Goal: Task Accomplishment & Management: Use online tool/utility

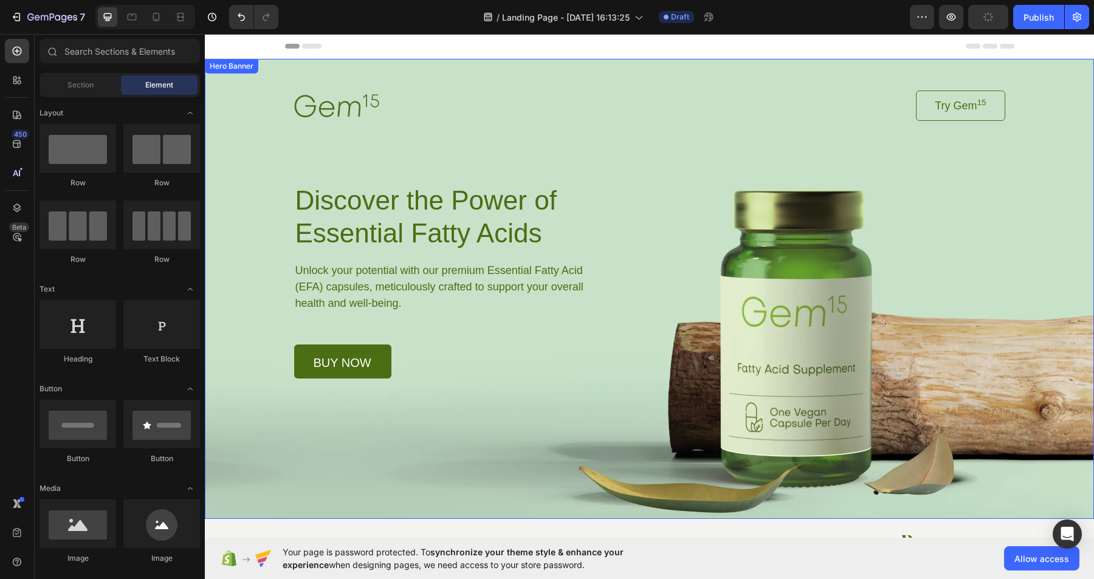
click at [826, 455] on div "Background Image" at bounding box center [649, 289] width 889 height 460
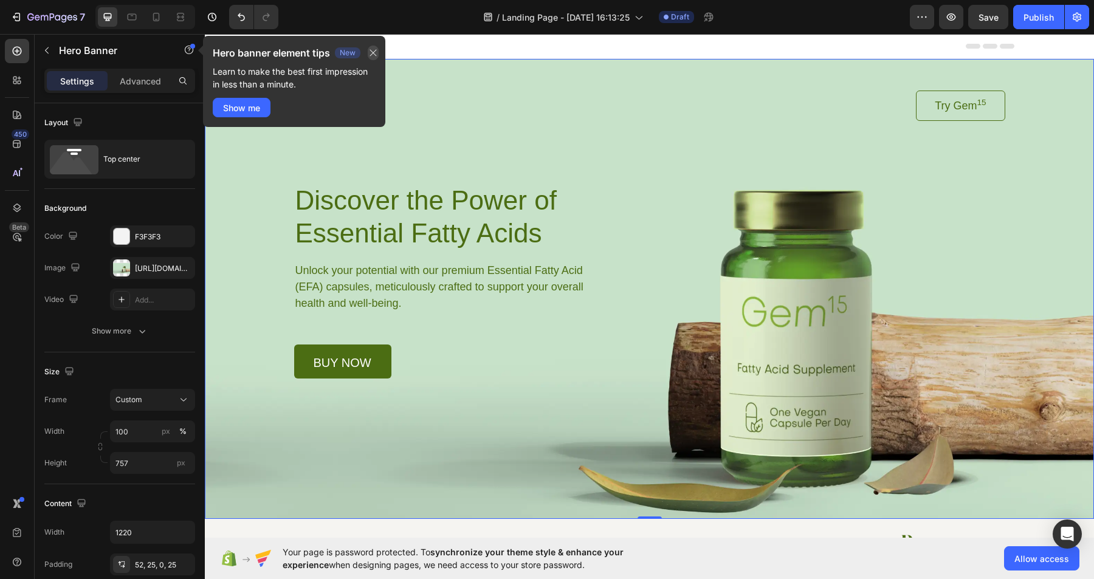
click at [378, 56] on icon "button" at bounding box center [373, 53] width 10 height 10
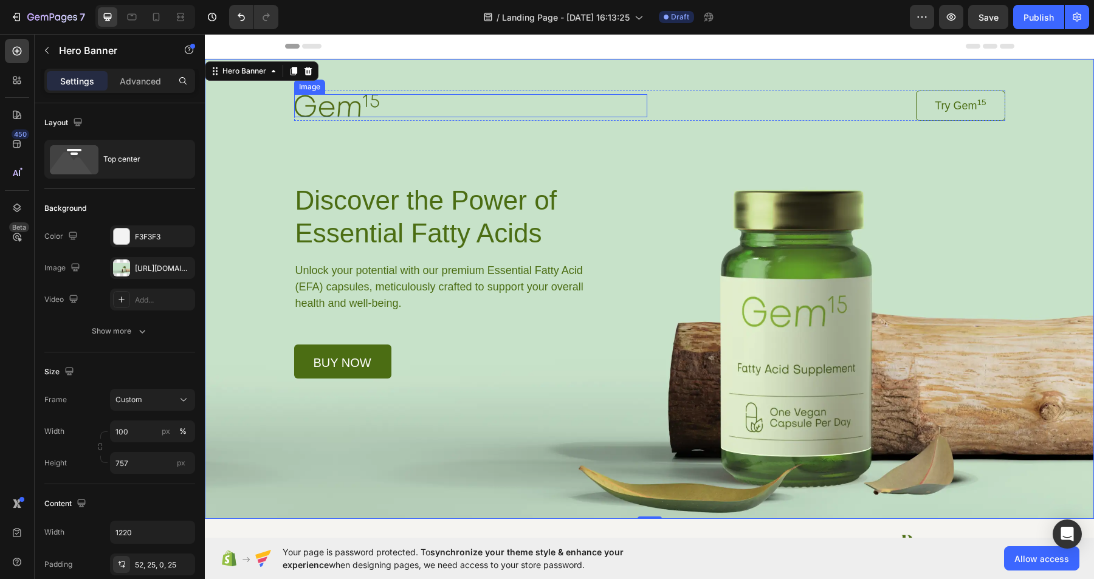
click at [367, 107] on img at bounding box center [336, 105] width 85 height 22
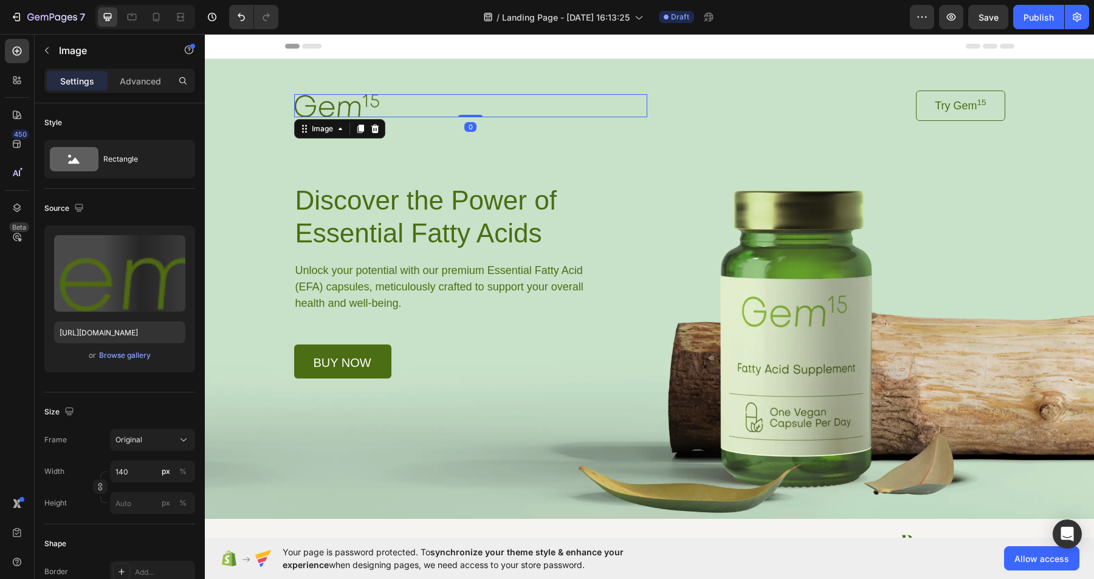
click at [367, 107] on img at bounding box center [336, 105] width 85 height 22
click at [352, 100] on img at bounding box center [336, 105] width 85 height 22
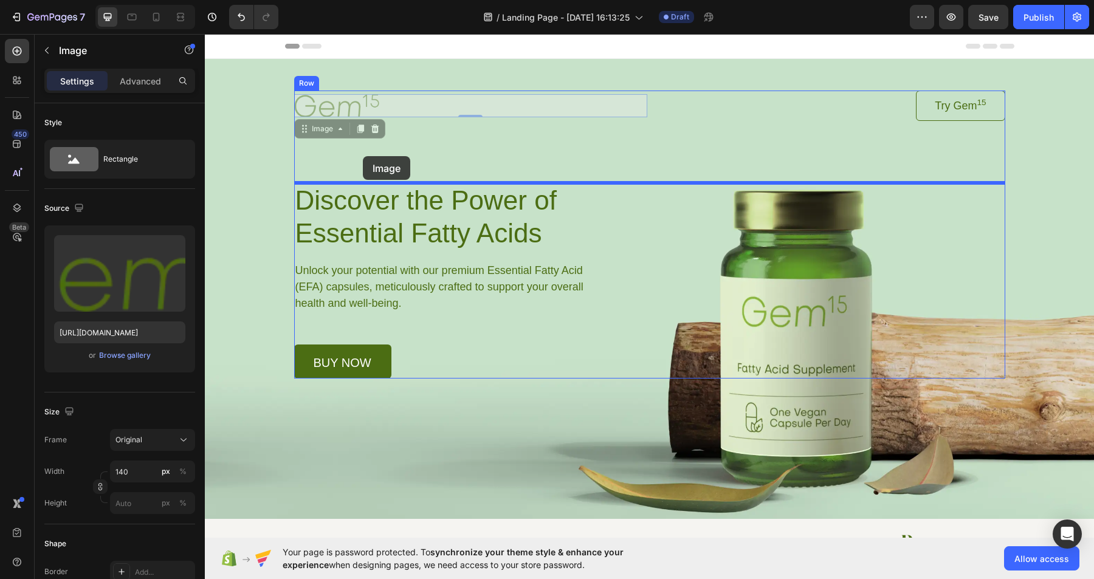
drag, startPoint x: 343, startPoint y: 98, endPoint x: 363, endPoint y: 157, distance: 62.9
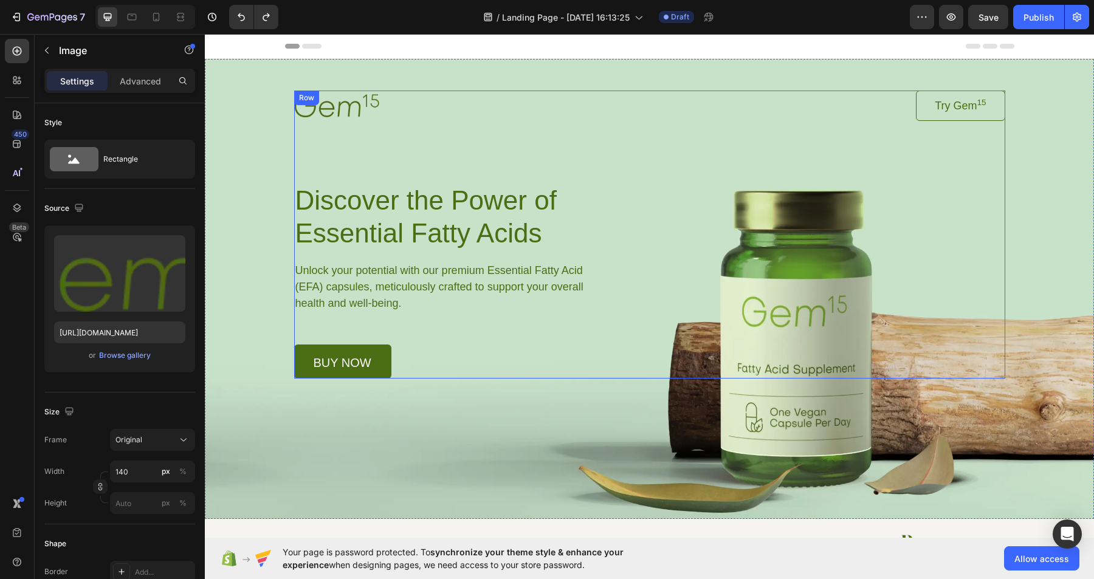
click at [533, 142] on div "Image Try Gem 15 Button Row Discover the Power of Essential Fatty Acids Heading…" at bounding box center [649, 235] width 711 height 288
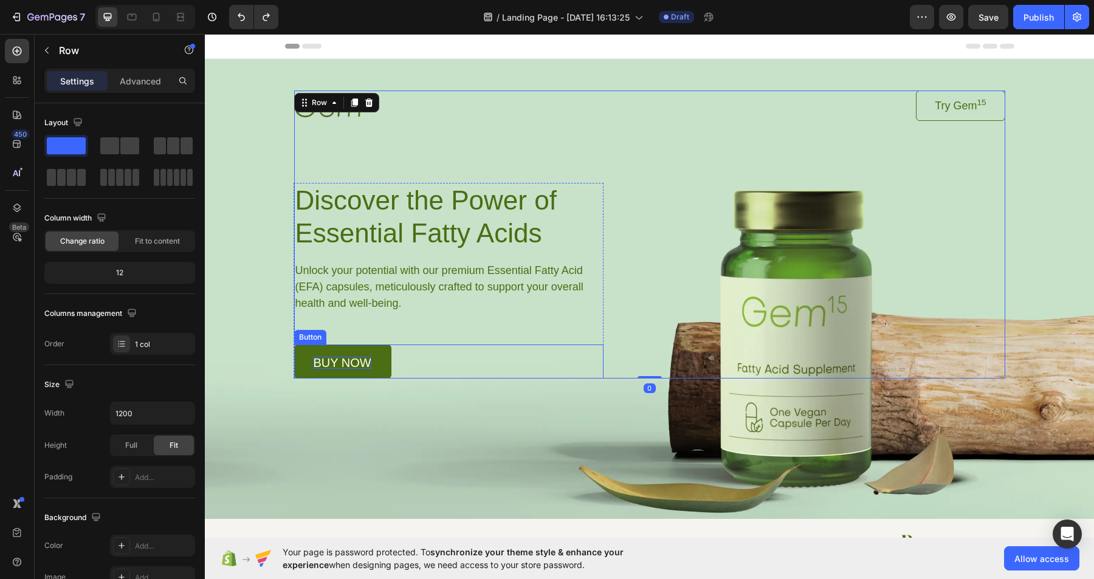
click at [368, 359] on p "buy now" at bounding box center [343, 363] width 58 height 12
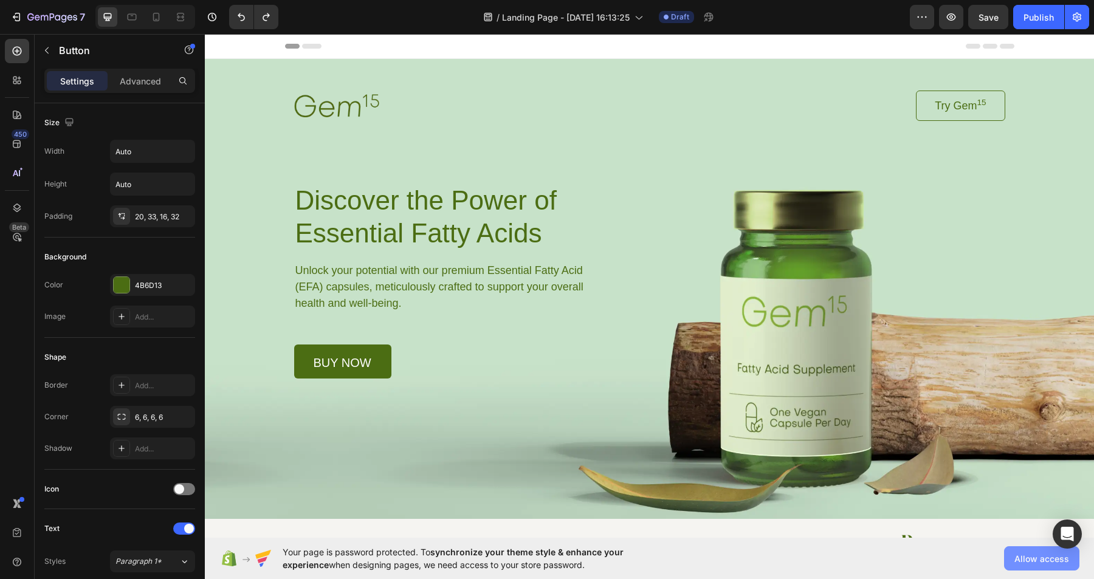
click at [1032, 554] on span "Allow access" at bounding box center [1042, 559] width 55 height 13
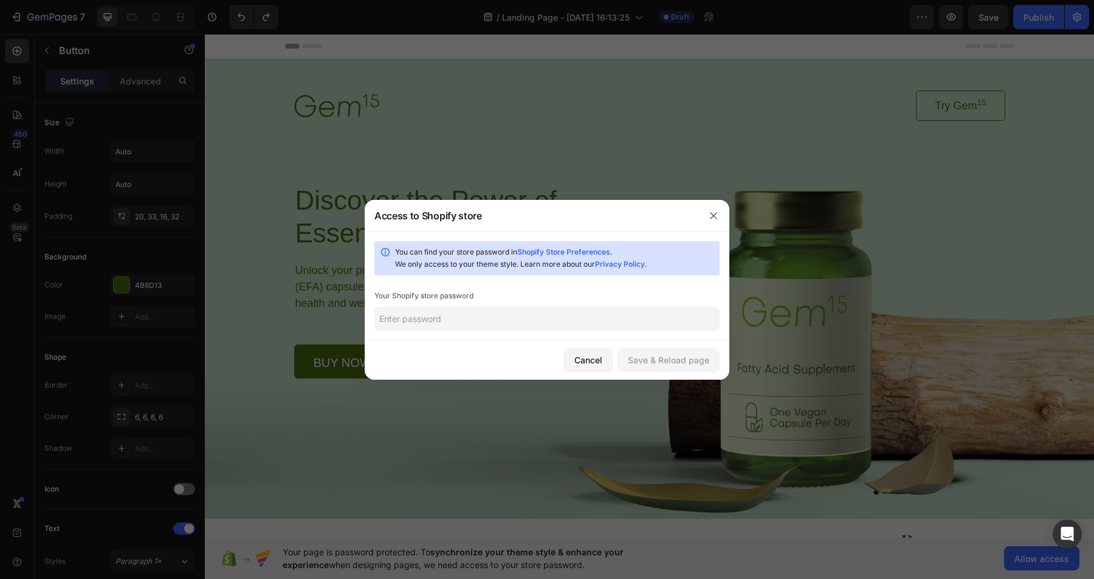
click at [458, 322] on input "text" at bounding box center [547, 319] width 345 height 24
click at [594, 359] on div "Cancel" at bounding box center [589, 360] width 28 height 13
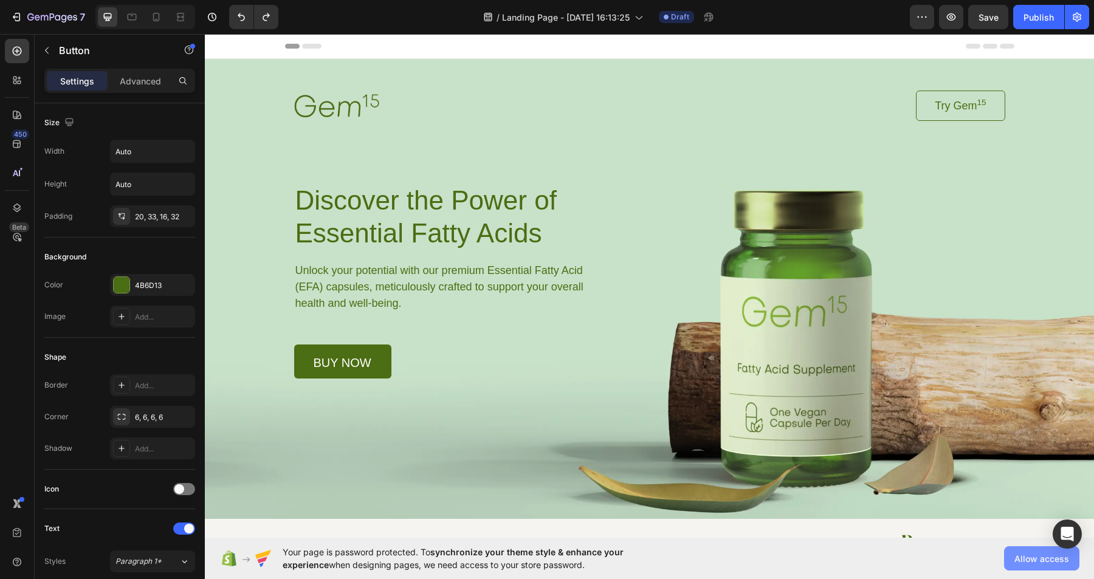
click at [1018, 559] on span "Allow access" at bounding box center [1042, 559] width 55 height 13
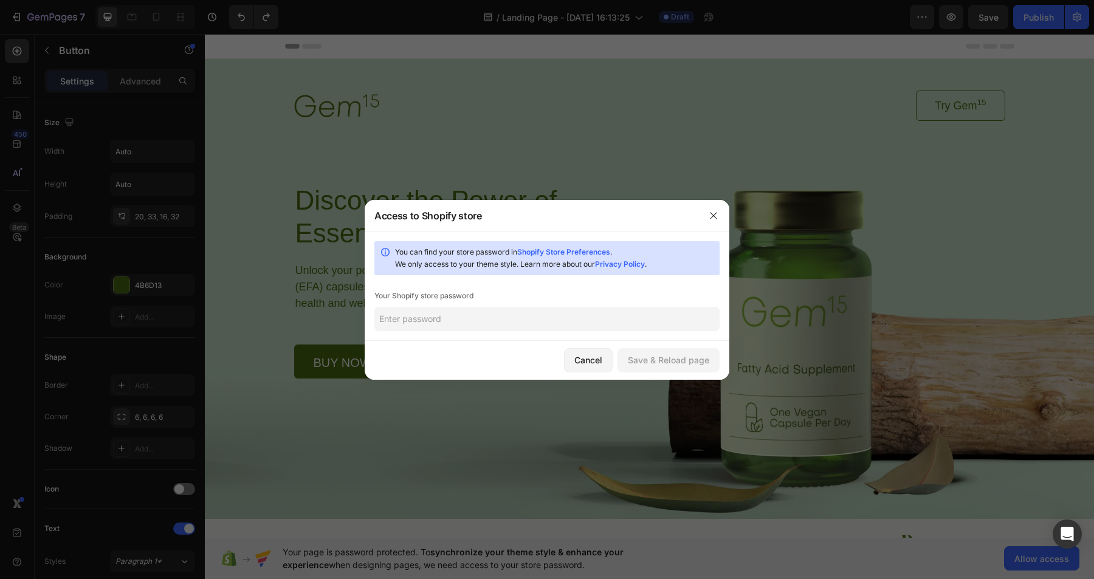
click at [579, 322] on input "text" at bounding box center [547, 319] width 345 height 24
paste input "yahtwa"
type input "yahtwa"
click at [696, 362] on div "Save & Reload page" at bounding box center [668, 360] width 81 height 13
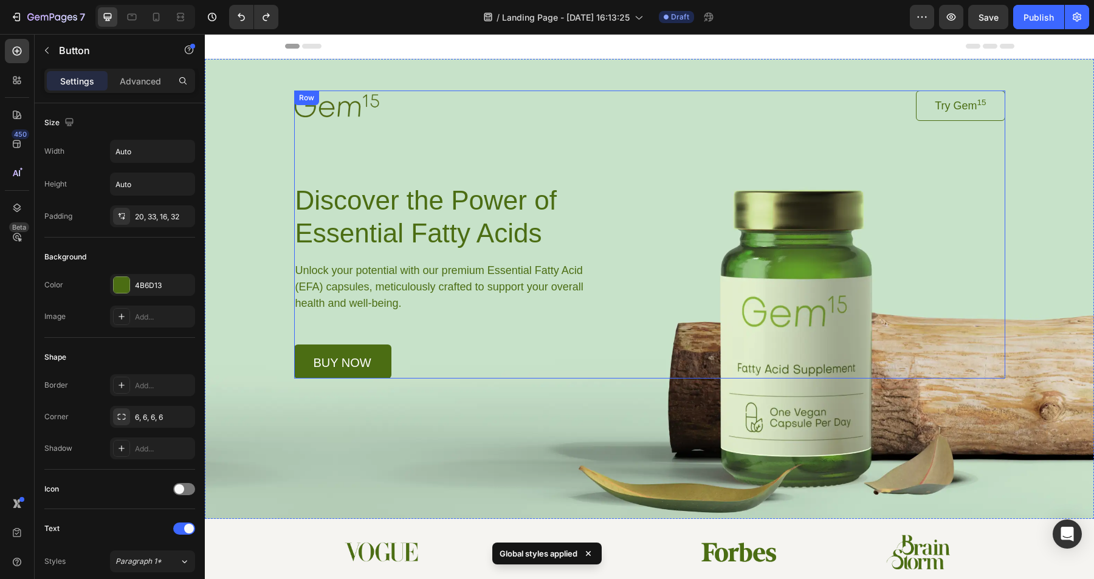
click at [341, 122] on div "Image Try Gem 15 Button Row Discover the Power of Essential Fatty Acids Heading…" at bounding box center [649, 235] width 711 height 288
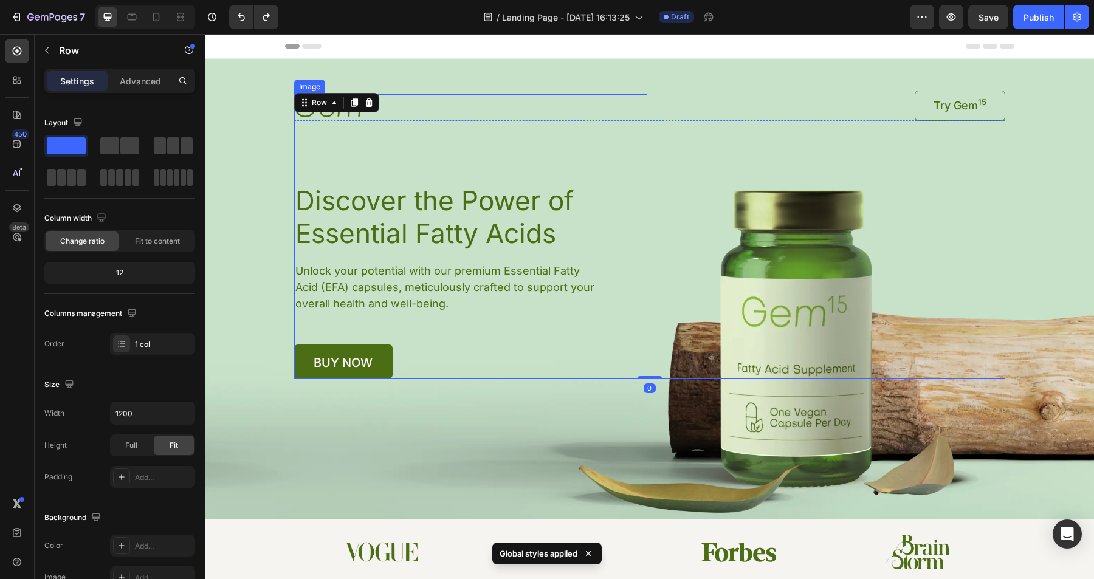
click at [412, 117] on div "Image" at bounding box center [470, 106] width 353 height 30
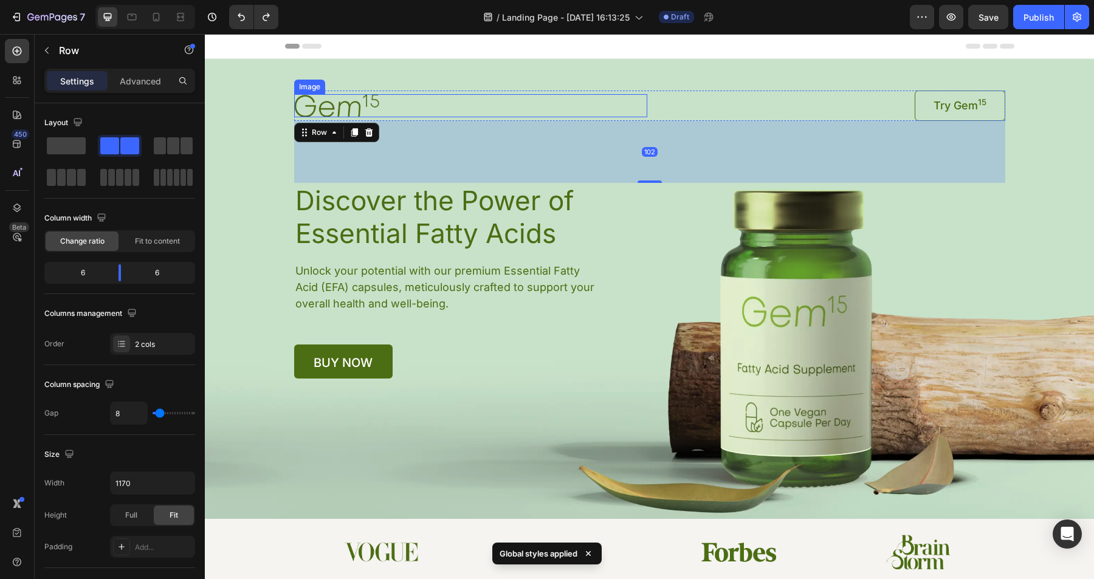
click at [401, 105] on div at bounding box center [470, 105] width 353 height 22
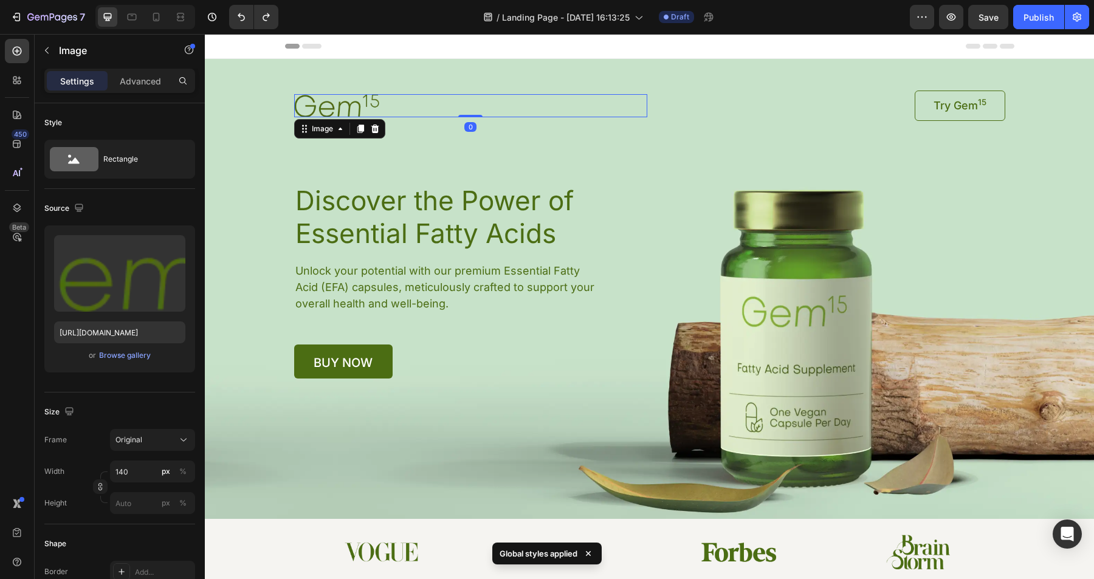
click at [401, 105] on div at bounding box center [470, 105] width 353 height 22
click at [343, 102] on img at bounding box center [336, 105] width 85 height 22
click at [337, 129] on icon at bounding box center [341, 129] width 10 height 10
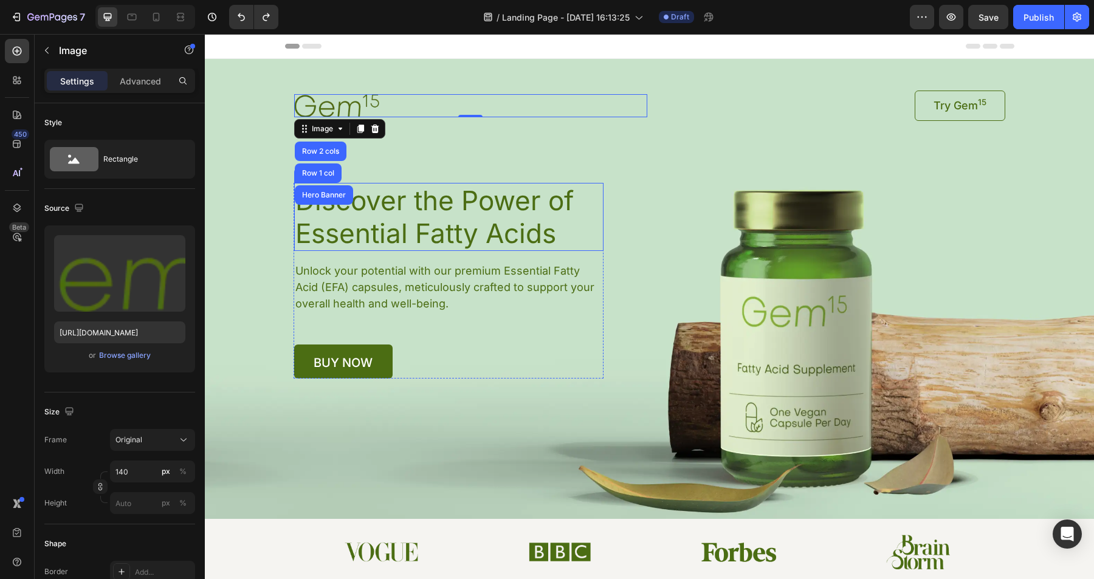
click at [229, 235] on div "Background Image" at bounding box center [649, 289] width 889 height 460
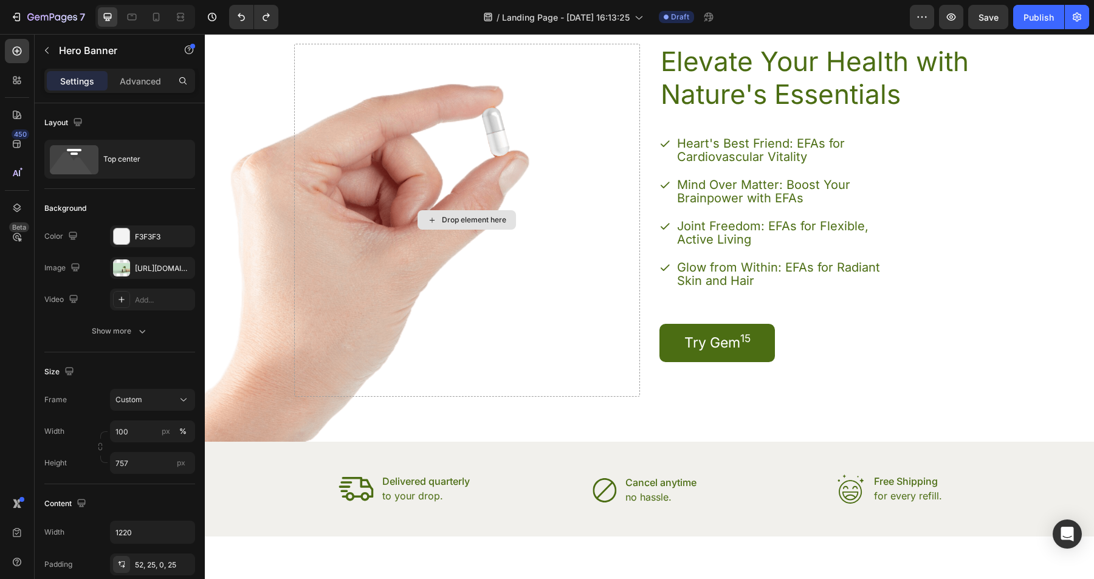
scroll to position [1406, 0]
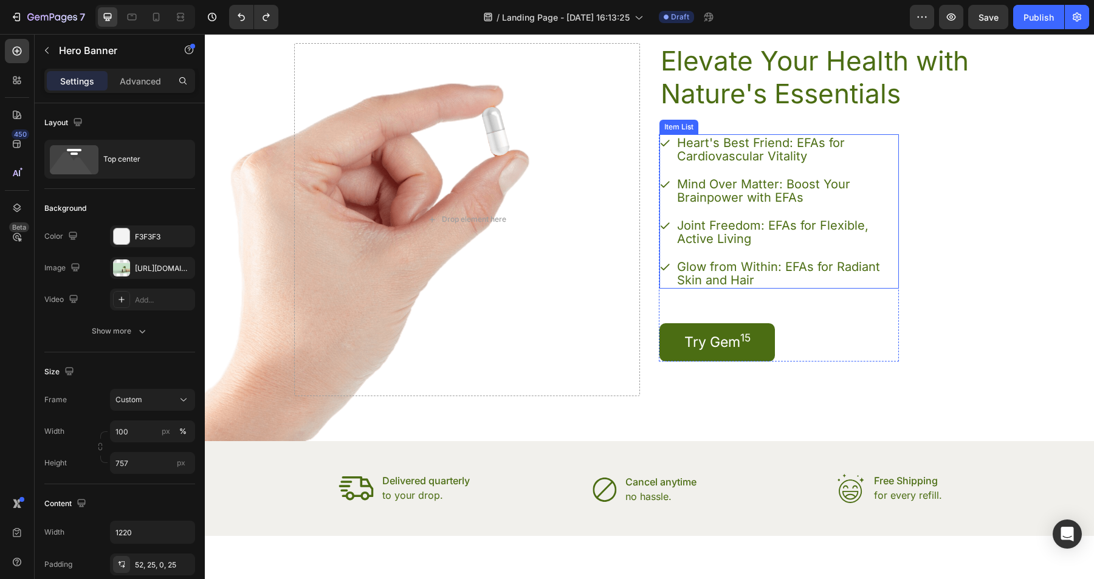
click at [731, 152] on p "Heart's Best Friend: EFAs for Cardiovascular Vitality" at bounding box center [787, 149] width 220 height 27
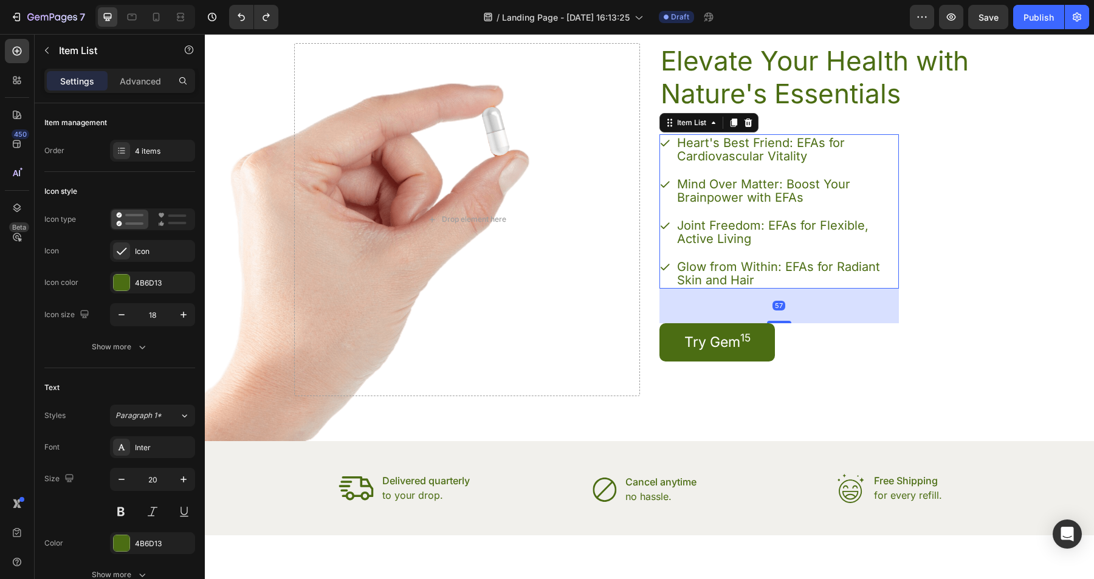
click at [731, 152] on p "Heart's Best Friend: EFAs for Cardiovascular Vitality" at bounding box center [787, 149] width 220 height 27
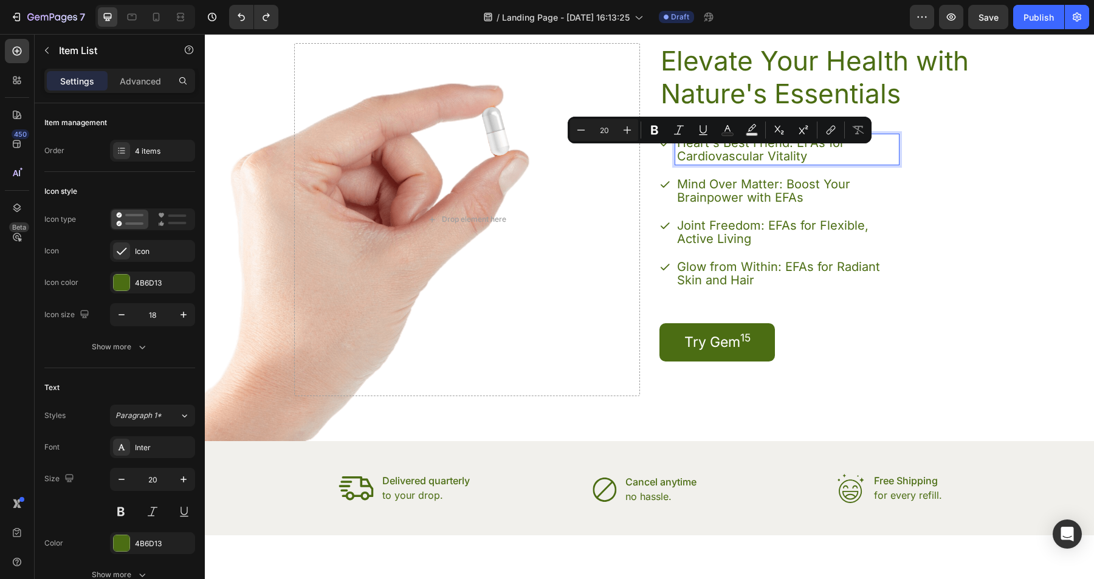
click at [808, 156] on p "Heart's Best Friend: EFAs for Cardiovascular Vitality" at bounding box center [787, 149] width 220 height 27
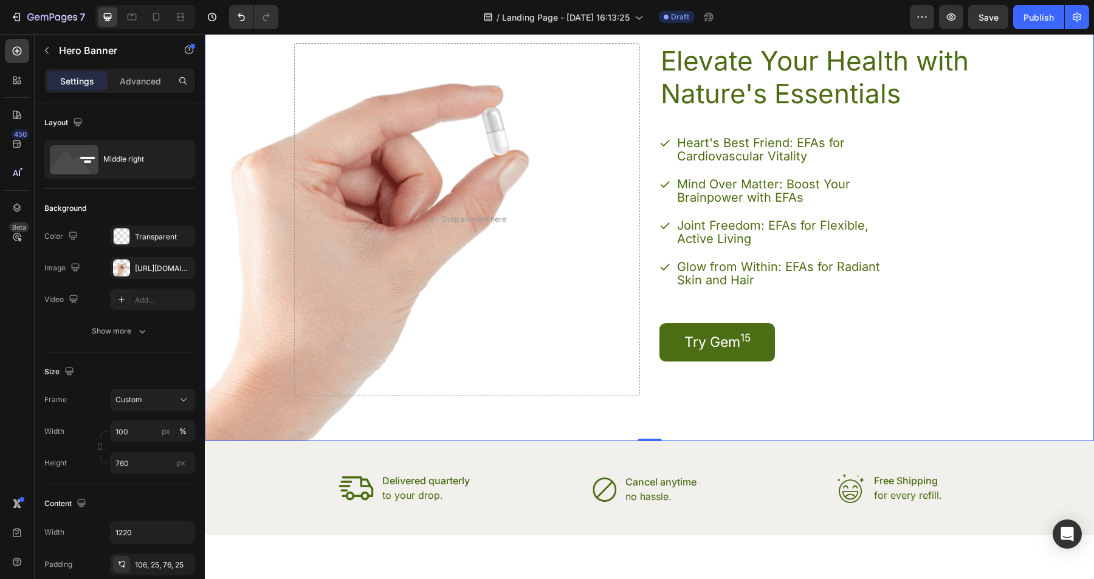
click at [982, 218] on div "Elevate Your Health with Nature's Essentials Heading Heart's Best Friend: EFAs …" at bounding box center [833, 219] width 346 height 353
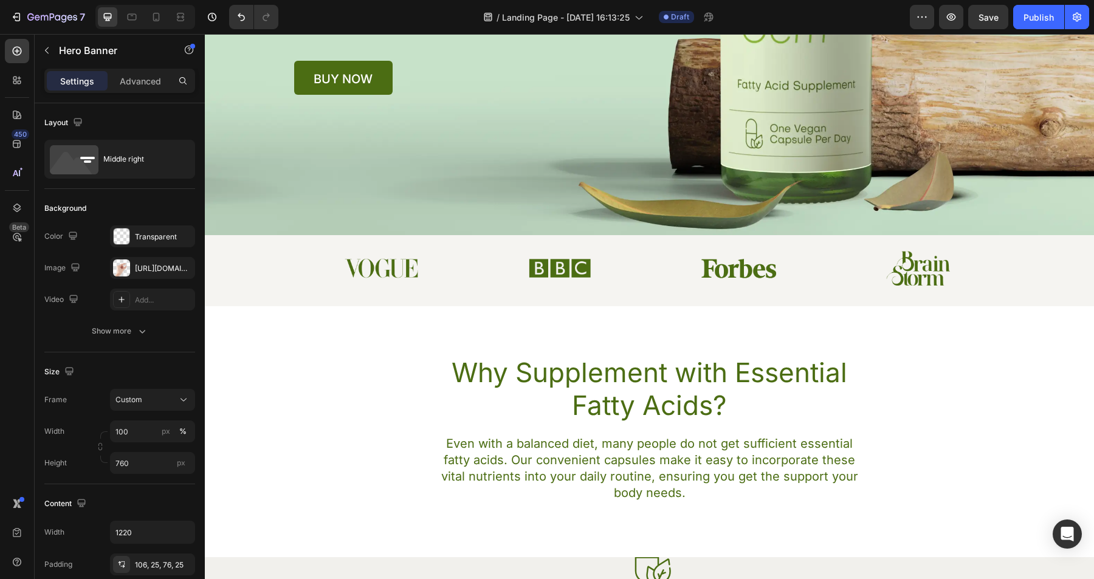
scroll to position [0, 0]
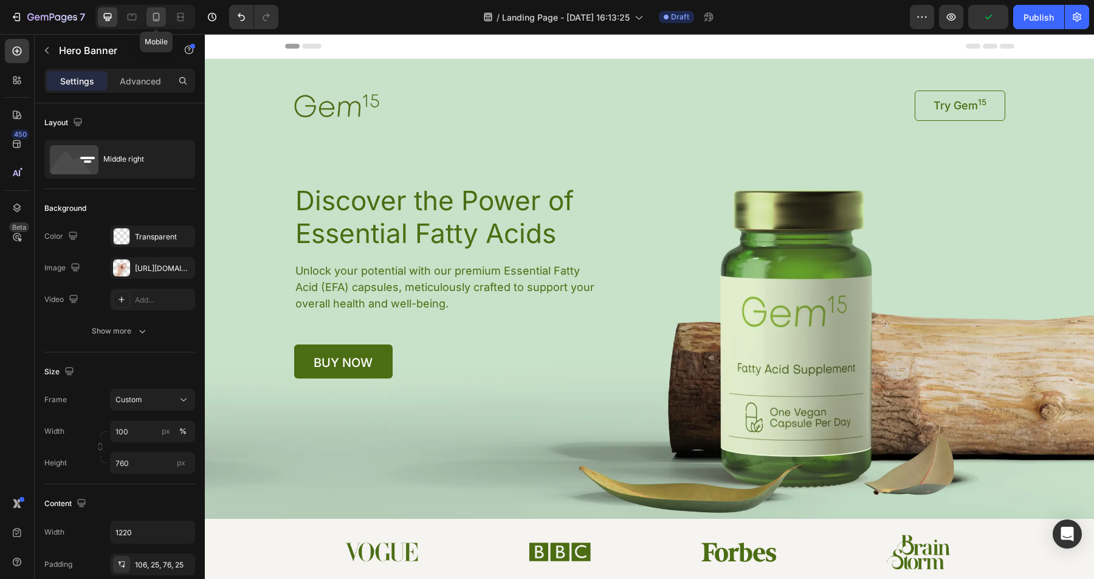
click at [162, 18] on div at bounding box center [156, 16] width 19 height 19
type input "950"
type input "100%"
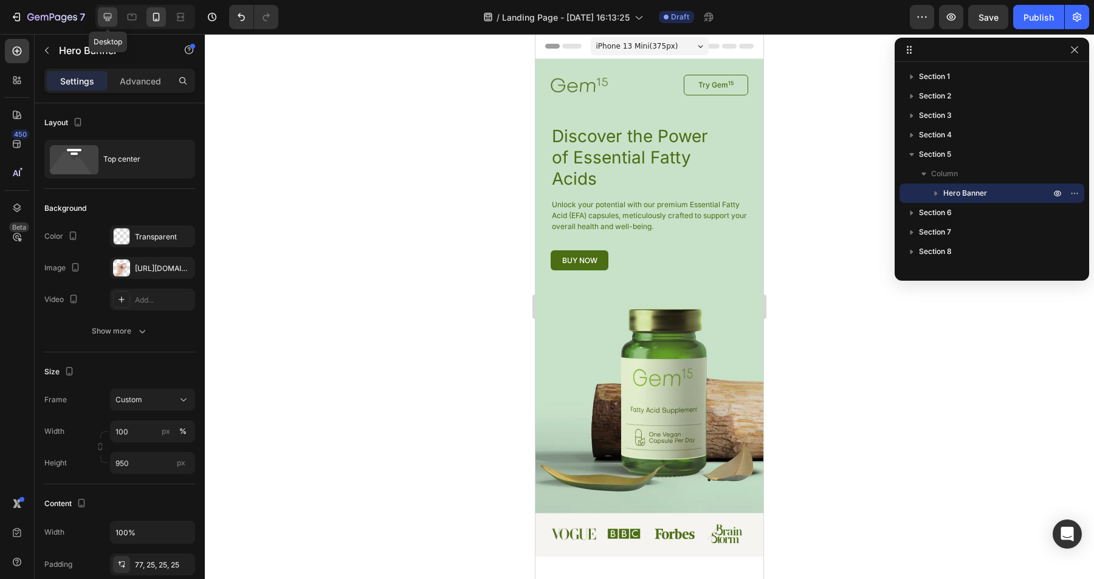
click at [108, 18] on icon at bounding box center [108, 17] width 8 height 8
type input "760"
type input "1220"
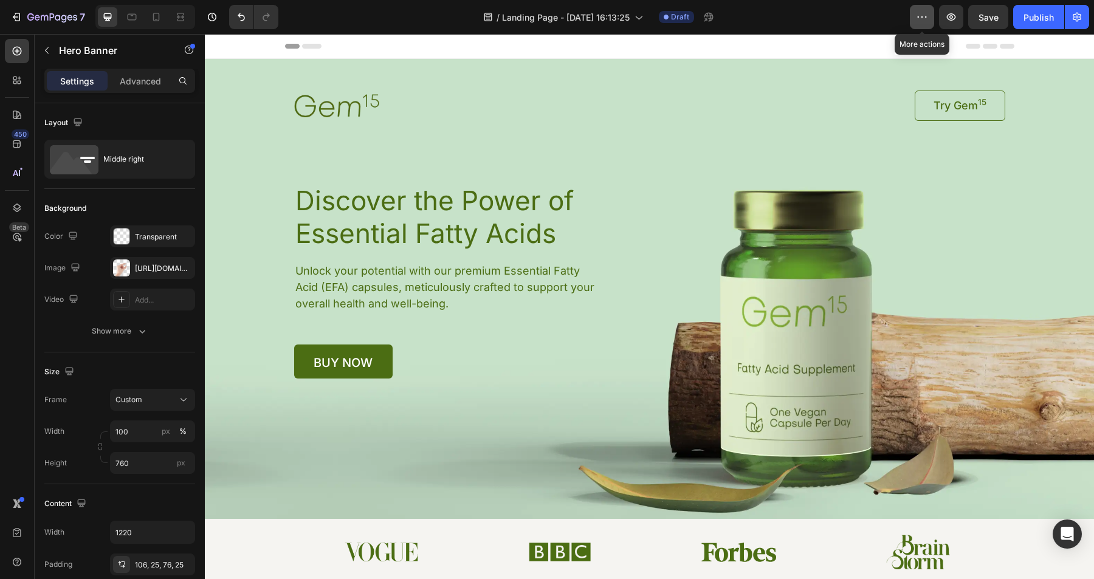
click at [924, 19] on icon "button" at bounding box center [922, 17] width 12 height 12
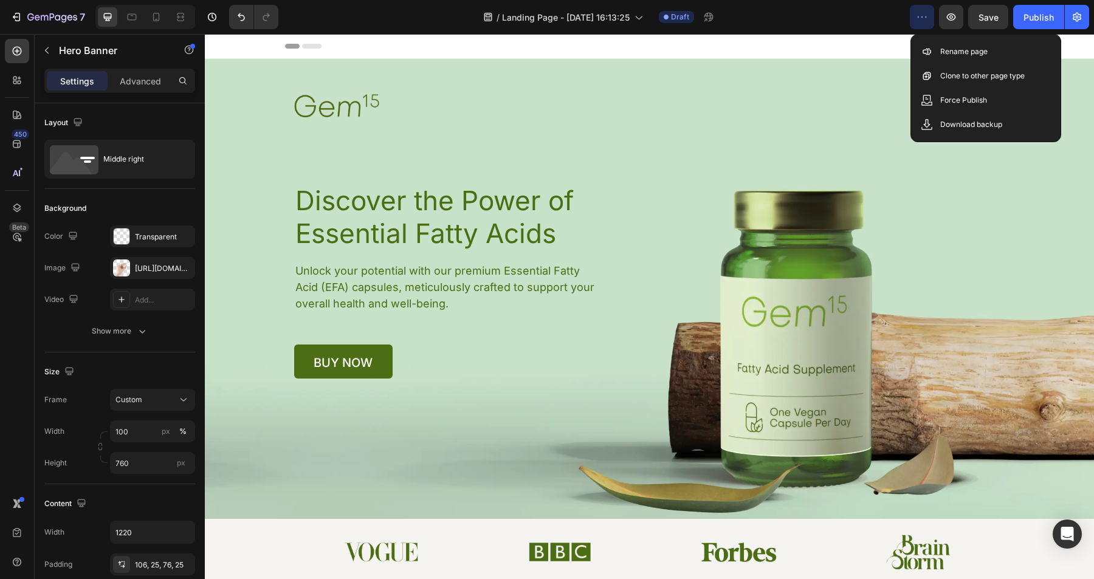
click at [881, 17] on div "/ Landing Page - [DATE] 16:13:25 Draft" at bounding box center [599, 17] width 622 height 24
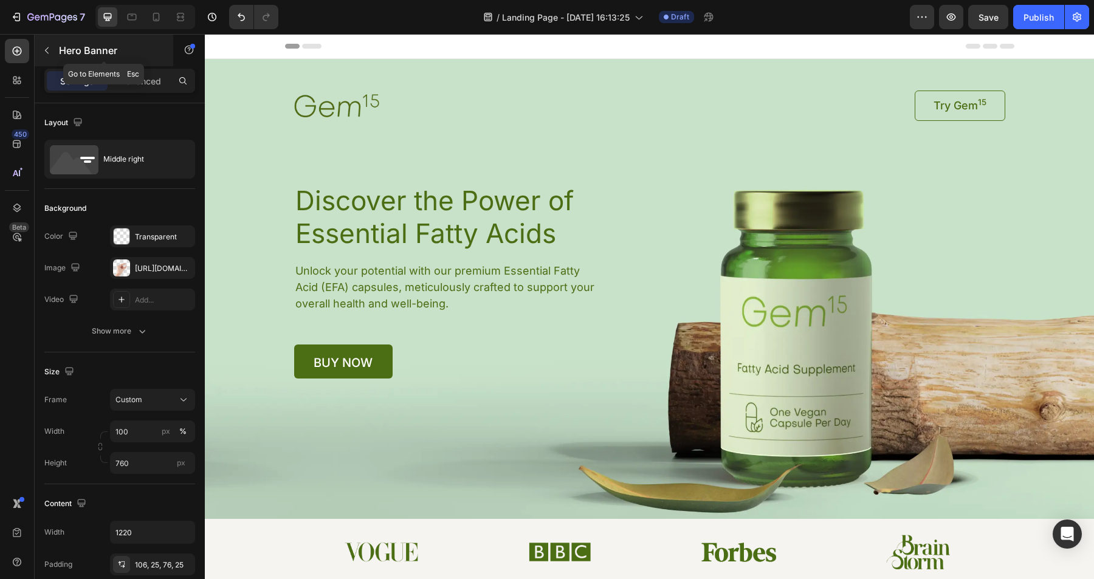
click at [49, 50] on icon "button" at bounding box center [47, 51] width 10 height 10
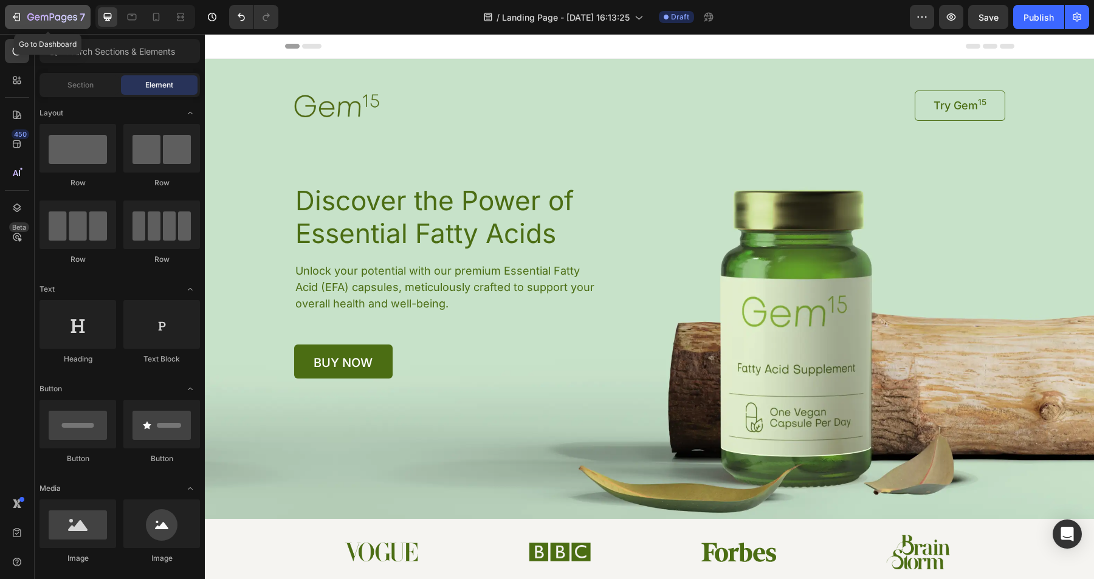
click at [25, 22] on div "7" at bounding box center [47, 17] width 75 height 15
